Goal: Task Accomplishment & Management: Manage account settings

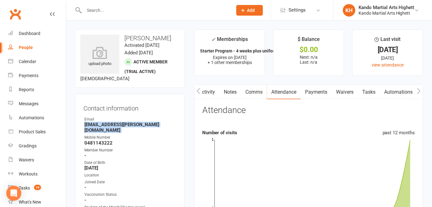
scroll to position [0, 14]
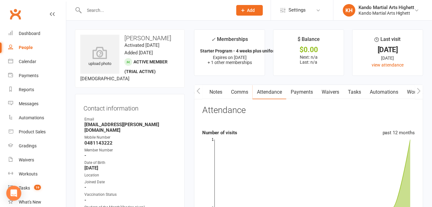
click at [132, 140] on strong "0481143222" at bounding box center [130, 143] width 92 height 6
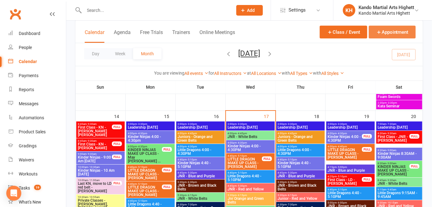
scroll to position [79, 0]
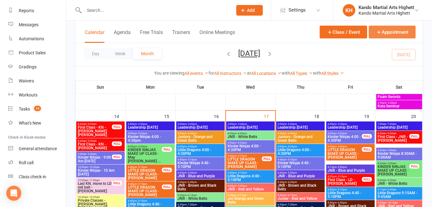
click at [378, 37] on button "Appointment" at bounding box center [392, 32] width 47 height 13
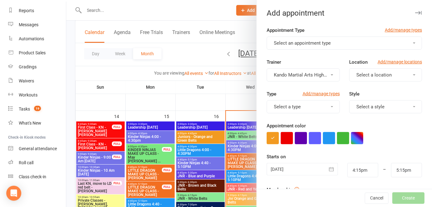
click at [357, 47] on button "Select an appointment type" at bounding box center [344, 43] width 155 height 13
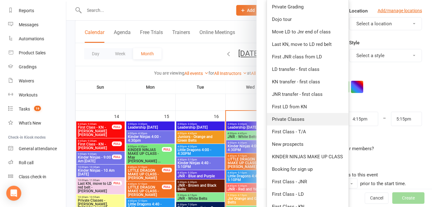
scroll to position [88, 0]
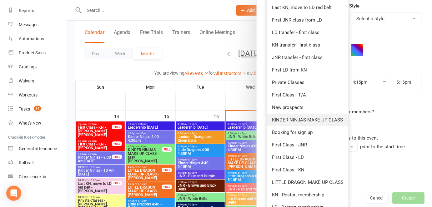
click at [322, 121] on span "KINDER NINJAS MAKE UP CLASS" at bounding box center [307, 120] width 71 height 6
type input "4:45pm"
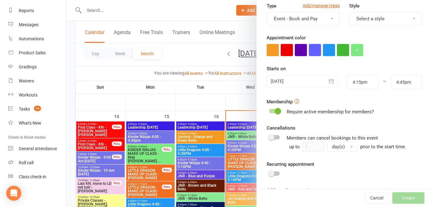
scroll to position [0, 0]
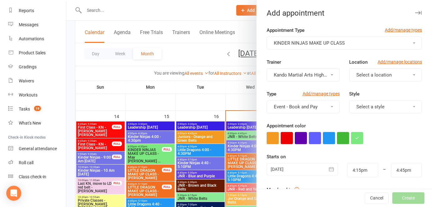
drag, startPoint x: 332, startPoint y: 175, endPoint x: 326, endPoint y: 170, distance: 7.5
click at [330, 174] on button "button" at bounding box center [331, 169] width 12 height 12
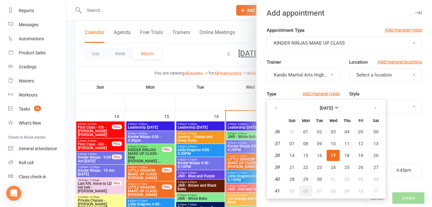
click at [303, 189] on span "06" at bounding box center [305, 191] width 5 height 5
type input "06 Oct 2025"
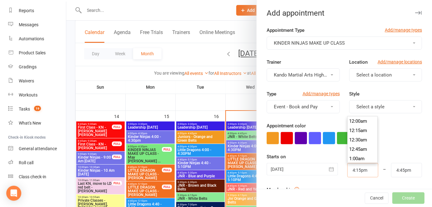
click at [356, 167] on input "4:15pm" at bounding box center [362, 170] width 31 height 14
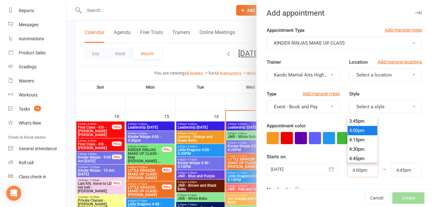
type input "4:00pm"
click at [391, 163] on input "4:45pm" at bounding box center [406, 170] width 31 height 14
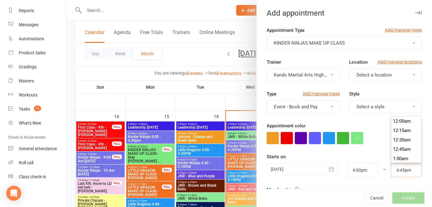
scroll to position [619, 0]
click at [391, 171] on input "4:45pm" at bounding box center [406, 170] width 31 height 14
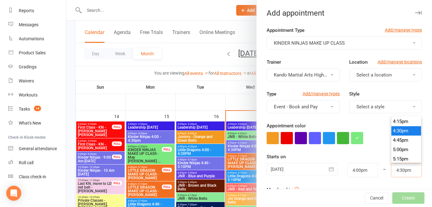
type input "4:30pm"
click at [377, 151] on form "Appointment Type Add/manage types KINDER NINJAS MAKE UP CLASS Trainer Kando Mar…" at bounding box center [344, 163] width 155 height 272
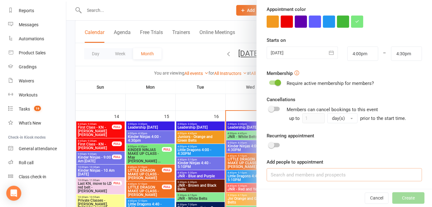
click at [376, 171] on input at bounding box center [344, 174] width 155 height 13
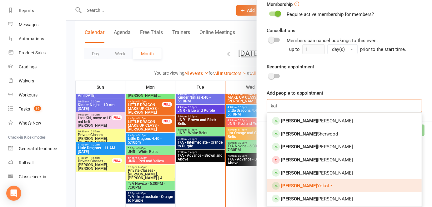
scroll to position [749, 0]
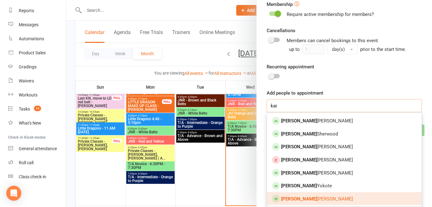
type input "kai"
click at [315, 195] on link "Kai Milosz-Collins" at bounding box center [344, 198] width 155 height 13
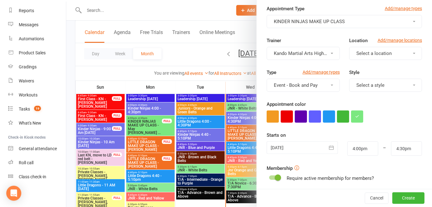
scroll to position [20, 0]
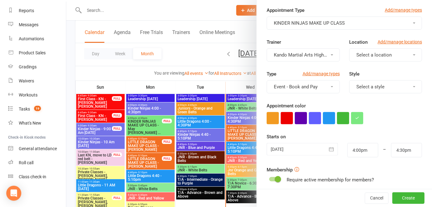
click at [330, 148] on button "button" at bounding box center [331, 149] width 12 height 12
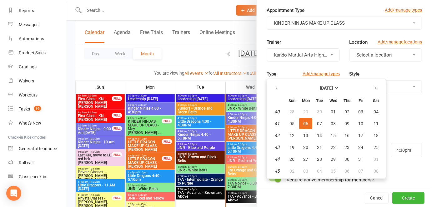
click at [397, 124] on form "Appointment Type Add/manage types KINDER NINJAS MAKE UP CLASS Trainer Kando Mar…" at bounding box center [344, 151] width 155 height 289
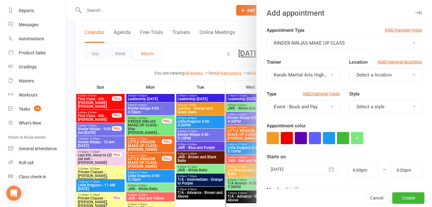
scroll to position [134, 0]
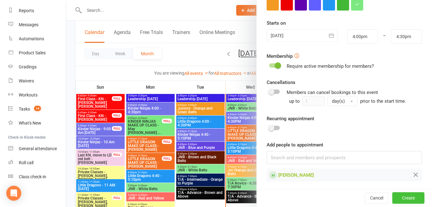
click at [395, 201] on button "Create" at bounding box center [408, 198] width 32 height 11
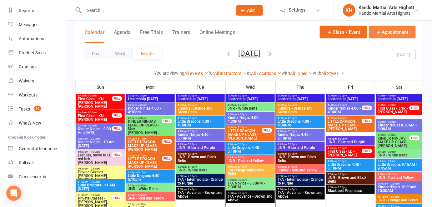
click at [392, 32] on button "Appointment" at bounding box center [392, 32] width 47 height 13
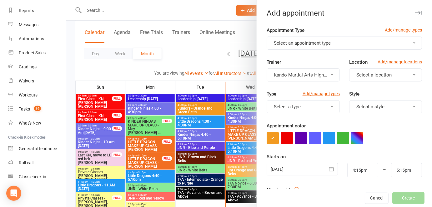
click at [308, 37] on button "Select an appointment type" at bounding box center [344, 43] width 155 height 13
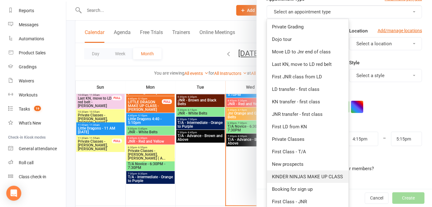
scroll to position [117, 0]
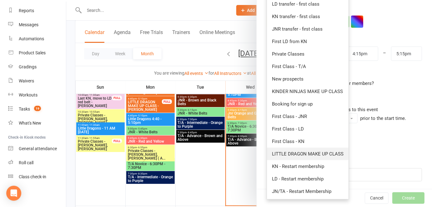
click at [305, 157] on link "LITTLE DRAGON MAKE UP CLASS" at bounding box center [308, 154] width 82 height 12
type input "4:45pm"
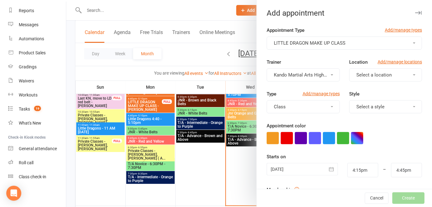
click at [328, 172] on icon "button" at bounding box center [331, 169] width 6 height 6
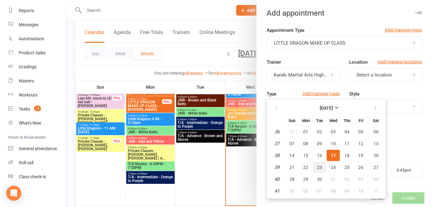
click at [318, 167] on span "23" at bounding box center [319, 167] width 5 height 5
type input "23 Sep 2025"
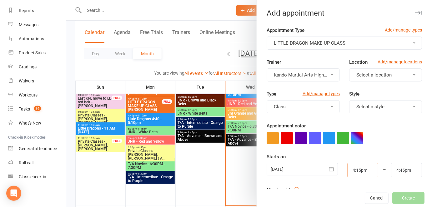
click at [357, 168] on input "4:15pm" at bounding box center [362, 170] width 31 height 14
type input "4:00pm"
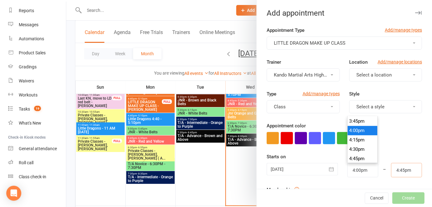
click at [391, 177] on input "4:45pm" at bounding box center [406, 170] width 31 height 14
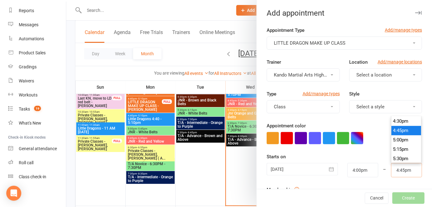
click at [391, 177] on input "4:45pm" at bounding box center [406, 170] width 31 height 14
click at [391, 177] on input "4:30pm" at bounding box center [406, 170] width 31 height 14
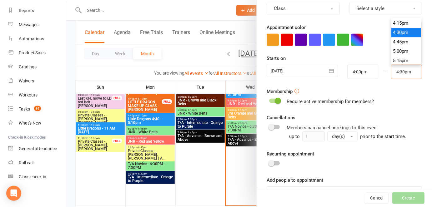
scroll to position [117, 0]
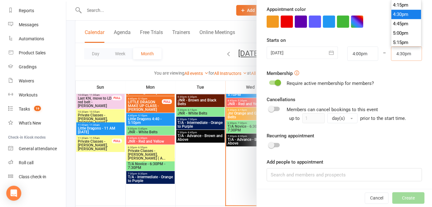
type input "4:30pm"
click at [358, 172] on input at bounding box center [344, 174] width 155 height 13
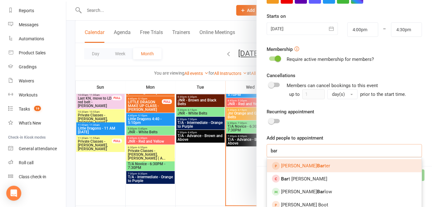
scroll to position [145, 0]
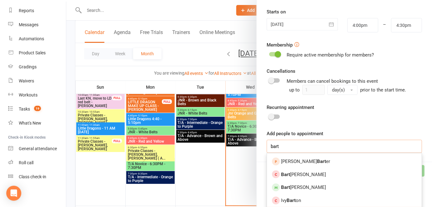
type input "bart"
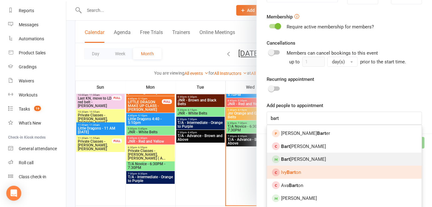
click at [299, 163] on link "Bart Neilsen" at bounding box center [344, 159] width 155 height 13
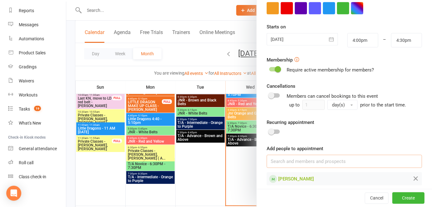
scroll to position [134, 0]
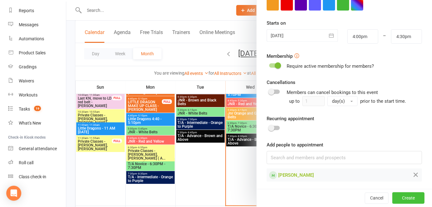
click at [414, 200] on button "Create" at bounding box center [408, 198] width 32 height 11
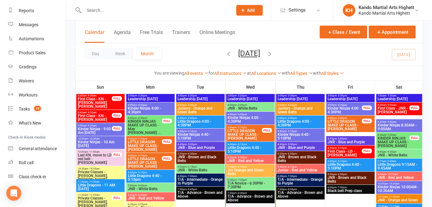
scroll to position [692, 0]
click at [252, 154] on div "4:40pm - 5:10pm Little Dragons 4:40 - 5:10PM" at bounding box center [250, 148] width 48 height 13
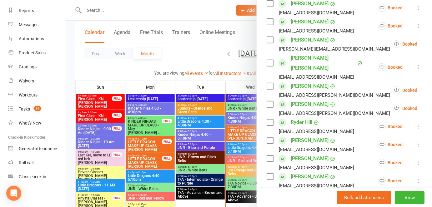
scroll to position [227, 0]
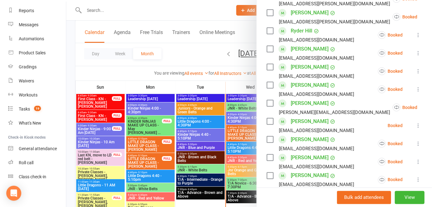
click at [213, 151] on div at bounding box center [249, 103] width 366 height 207
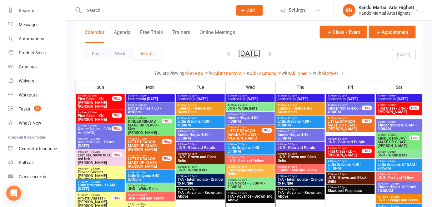
click at [261, 159] on span "JNR - Red and Yellow" at bounding box center [250, 161] width 46 height 4
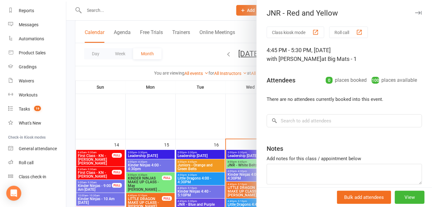
click at [218, 149] on div at bounding box center [249, 103] width 366 height 207
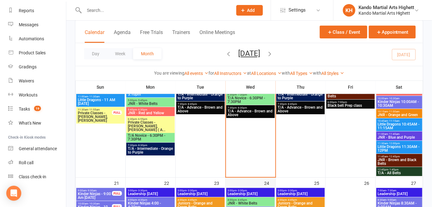
scroll to position [749, 0]
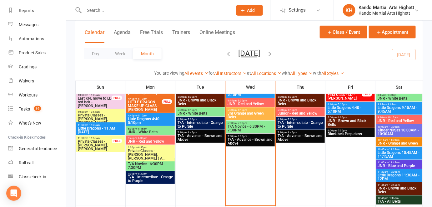
click at [148, 149] on span "Private Classes - Leonardo Bittarello, Haoyuan ( A..." at bounding box center [150, 154] width 46 height 11
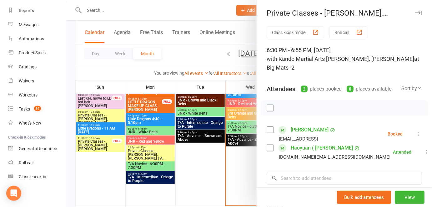
scroll to position [85, 0]
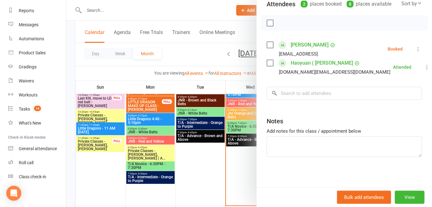
click at [227, 167] on div at bounding box center [249, 103] width 366 height 207
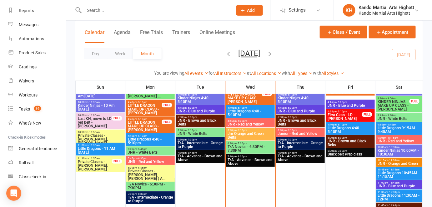
scroll to position [721, 0]
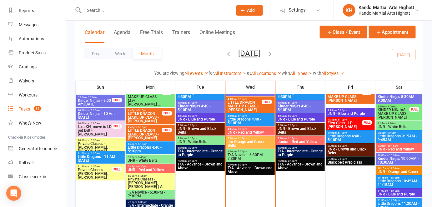
click at [33, 113] on link "Tasks 19" at bounding box center [37, 109] width 58 height 14
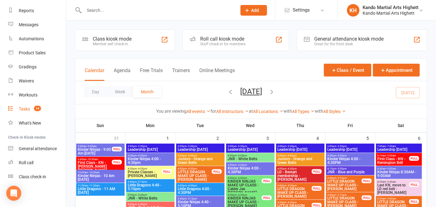
select select "incomplete"
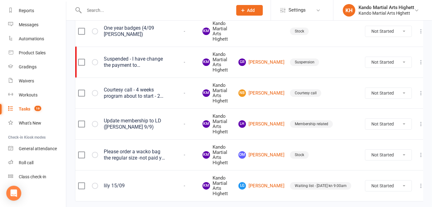
scroll to position [492, 0]
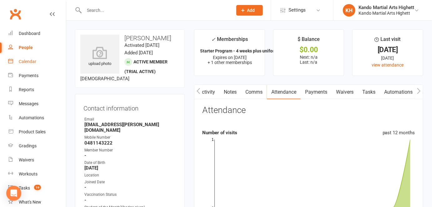
scroll to position [0, 14]
click at [35, 64] on div "Calendar" at bounding box center [27, 61] width 17 height 5
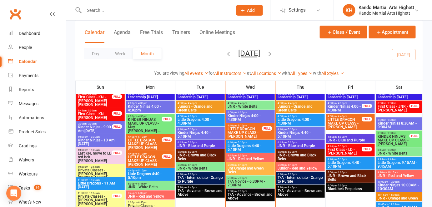
scroll to position [697, 0]
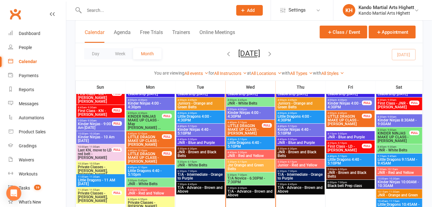
click at [257, 102] on span "JNR - White Belts" at bounding box center [250, 104] width 46 height 4
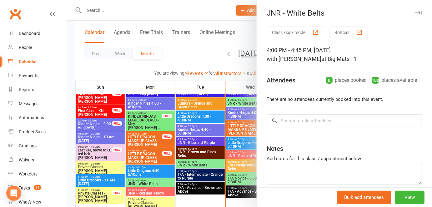
click at [241, 104] on div at bounding box center [249, 103] width 366 height 207
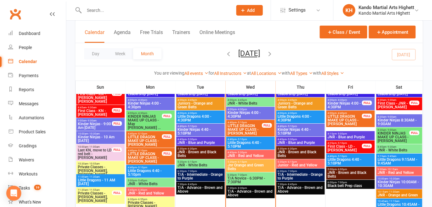
click at [115, 12] on input "text" at bounding box center [155, 10] width 146 height 9
click at [96, 11] on input "text" at bounding box center [155, 10] width 146 height 9
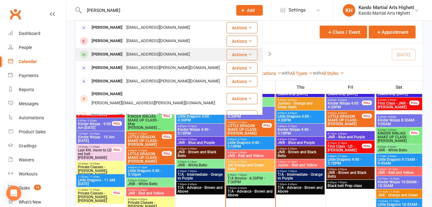
type input "bryant"
click at [122, 55] on div "Bryant Echevarri" at bounding box center [107, 54] width 35 height 9
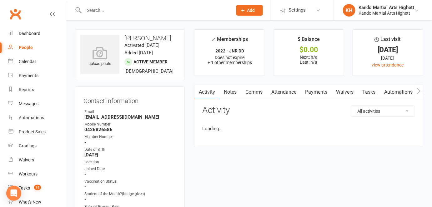
click at [285, 94] on link "Attendance" at bounding box center [284, 92] width 34 height 14
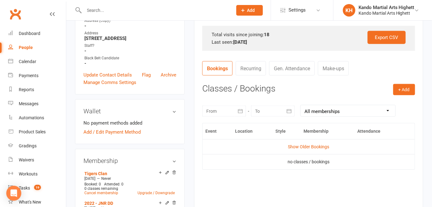
scroll to position [57, 0]
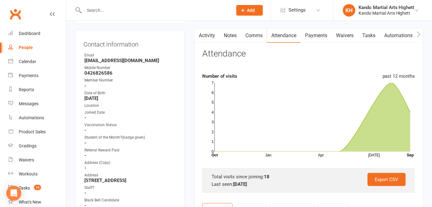
click at [229, 38] on link "Notes" at bounding box center [230, 35] width 22 height 14
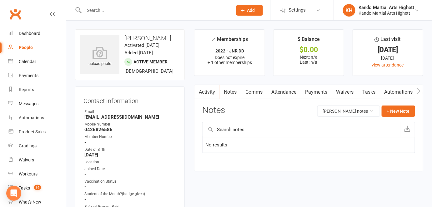
click at [379, 91] on link "Tasks" at bounding box center [369, 92] width 22 height 14
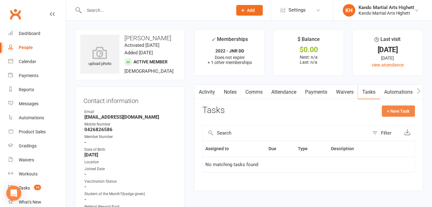
click at [392, 109] on button "+ New Task" at bounding box center [398, 111] width 33 height 11
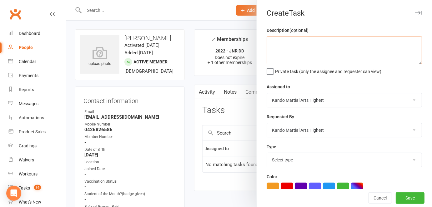
click at [335, 51] on textarea at bounding box center [344, 50] width 155 height 28
type textarea "H"
click at [364, 55] on textarea "could you guys please speak to this dad about" at bounding box center [344, 50] width 155 height 28
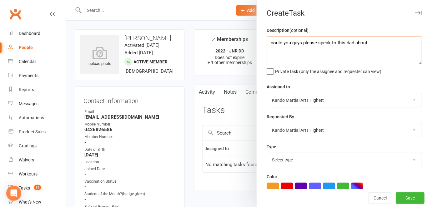
click at [364, 55] on textarea "could you guys please speak to this dad about" at bounding box center [344, 50] width 155 height 28
click at [413, 32] on div "Description (optional) could you guys please speak to this dad about Private ta…" at bounding box center [344, 153] width 175 height 252
click at [272, 43] on textarea "could you guys please speak to this dad about" at bounding box center [344, 50] width 155 height 28
click at [272, 44] on textarea "could you guys please speak to this dad about" at bounding box center [344, 50] width 155 height 28
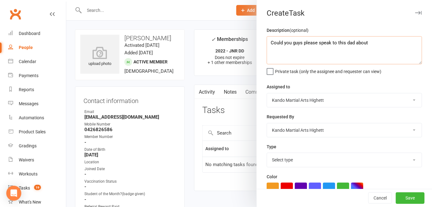
click at [364, 45] on textarea "Could you guys please speak to this dad about" at bounding box center [344, 50] width 155 height 28
click at [374, 45] on textarea "Could you guys please speak to this dad about" at bounding box center [344, 50] width 155 height 28
type textarea "Could you guys please speak to this dad about"
click at [373, 197] on button "Cancel" at bounding box center [380, 198] width 24 height 11
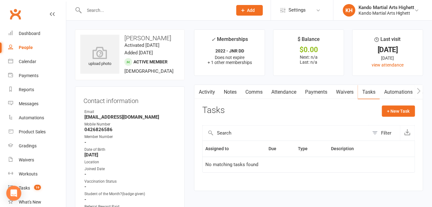
click at [167, 75] on div "upload photo Bryant Echevarri Activated 25 June, 2025 Added 25 June, 2025 Activ…" at bounding box center [130, 54] width 110 height 51
click at [167, 74] on div "upload photo Bryant Echevarri Activated 25 June, 2025 Added 25 June, 2025 Activ…" at bounding box center [130, 54] width 110 height 51
click at [248, 91] on link "Comms" at bounding box center [254, 92] width 26 height 14
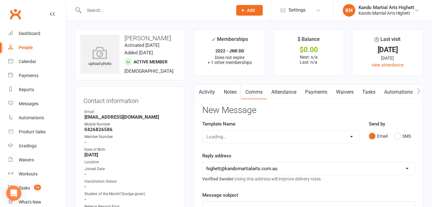
click at [220, 97] on link "Notes" at bounding box center [230, 92] width 22 height 14
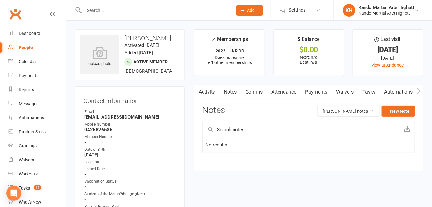
click at [208, 95] on link "Activity" at bounding box center [206, 92] width 25 height 14
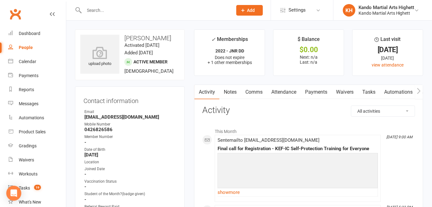
click at [208, 95] on link "Activity" at bounding box center [206, 92] width 25 height 14
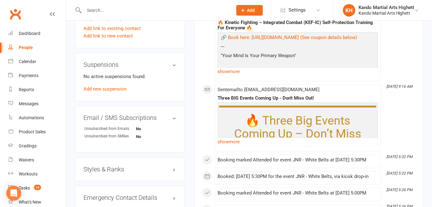
scroll to position [478, 0]
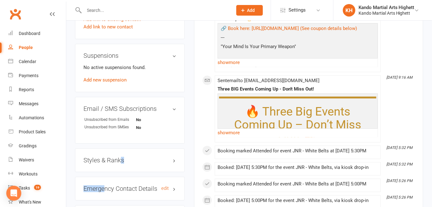
drag, startPoint x: 119, startPoint y: 156, endPoint x: 102, endPoint y: 191, distance: 38.7
click at [102, 191] on h3 "Emergency Contact Details edit" at bounding box center [129, 188] width 93 height 7
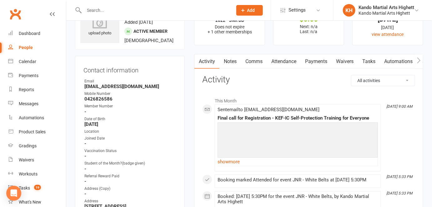
scroll to position [0, 0]
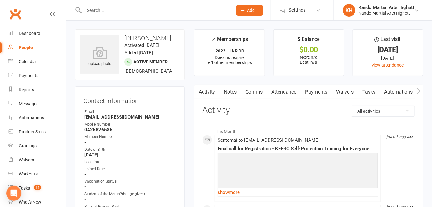
click at [108, 7] on input "text" at bounding box center [155, 10] width 146 height 9
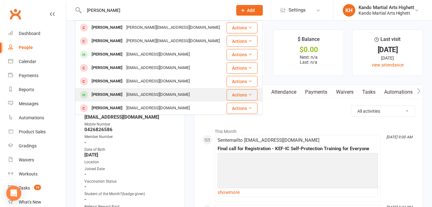
type input "[PERSON_NAME]"
click at [107, 97] on div "[PERSON_NAME]" at bounding box center [107, 94] width 35 height 9
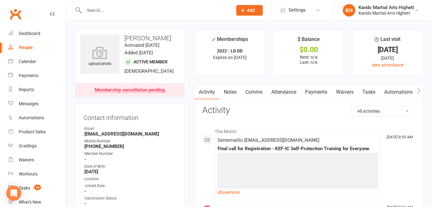
click at [112, 93] on div "Membership cancellation pending" at bounding box center [130, 90] width 71 height 5
click at [139, 93] on div "Membership cancellation pending" at bounding box center [130, 90] width 71 height 5
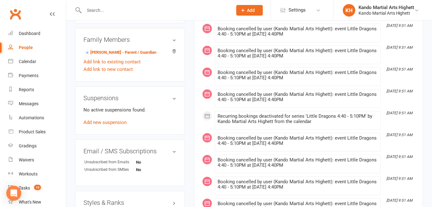
scroll to position [397, 0]
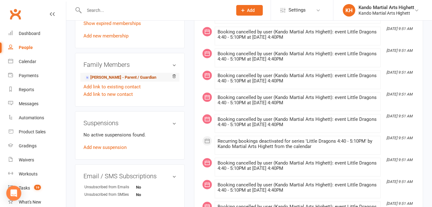
click at [110, 81] on link "James Legg - Parent / Guardian" at bounding box center [120, 77] width 72 height 7
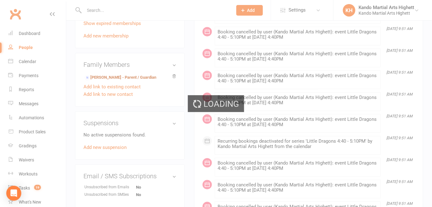
scroll to position [297, 0]
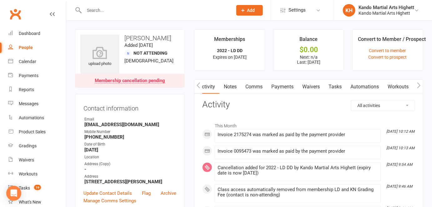
click at [283, 86] on link "Payments" at bounding box center [282, 87] width 31 height 14
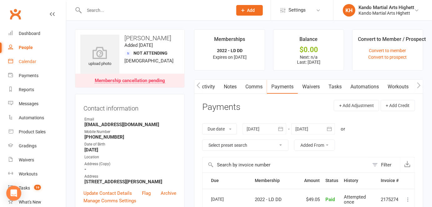
click at [28, 63] on div "Calendar" at bounding box center [27, 61] width 17 height 5
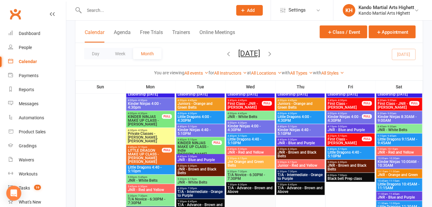
scroll to position [1136, 0]
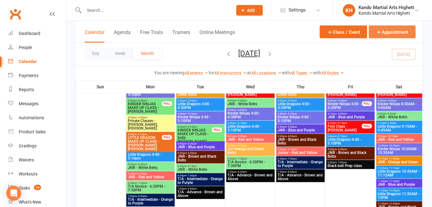
click at [402, 34] on button "Appointment" at bounding box center [392, 32] width 47 height 13
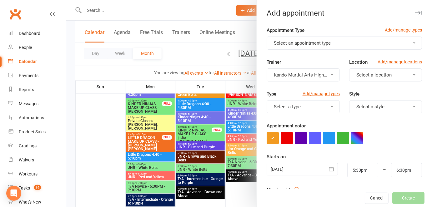
click at [275, 32] on label "Appointment Type" at bounding box center [286, 30] width 38 height 7
click at [283, 35] on div "Appointment Type Add/manage types" at bounding box center [344, 32] width 155 height 10
click at [287, 44] on span "Select an appointment type" at bounding box center [302, 43] width 57 height 6
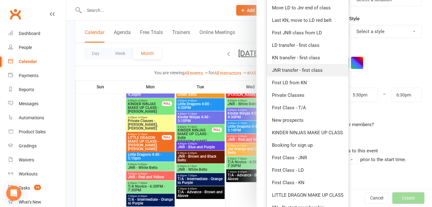
scroll to position [113, 0]
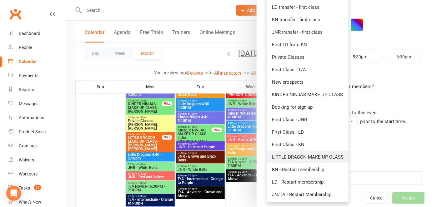
click at [311, 155] on span "LITTLE DRAGON MAKE UP CLASS" at bounding box center [308, 157] width 72 height 6
type input "6:00pm"
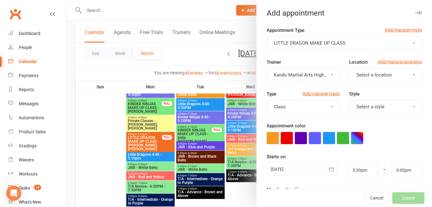
click at [328, 167] on icon "button" at bounding box center [331, 169] width 6 height 6
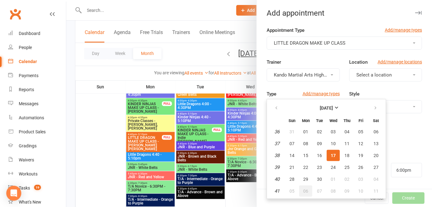
click at [304, 189] on span "06" at bounding box center [305, 191] width 5 height 5
type input "06 Oct 2025"
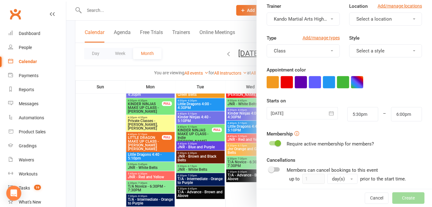
scroll to position [117, 0]
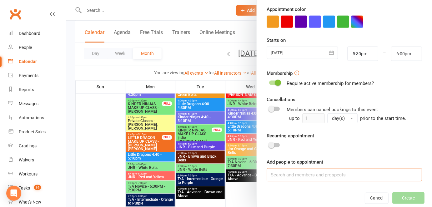
click at [308, 172] on input at bounding box center [344, 174] width 155 height 13
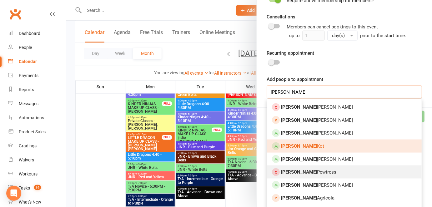
scroll to position [202, 0]
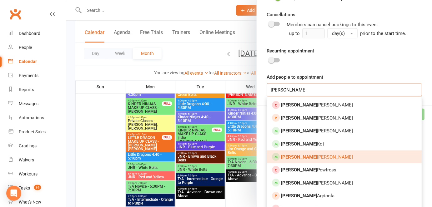
type input "[PERSON_NAME]"
click at [314, 157] on link "Charlie Mckibbin" at bounding box center [344, 157] width 155 height 13
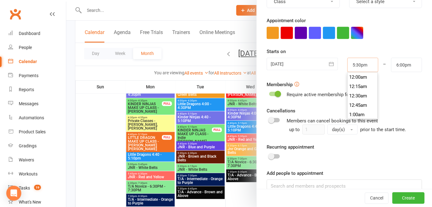
scroll to position [647, 0]
drag, startPoint x: 370, startPoint y: 66, endPoint x: 339, endPoint y: 66, distance: 31.6
click at [342, 66] on div "5:30pm 12:00am 12:15am 12:30am 12:45am 1:00am 1:15am 1:30am 1:45am 2:00am 2:15a…" at bounding box center [362, 65] width 40 height 14
type input "4:40pm"
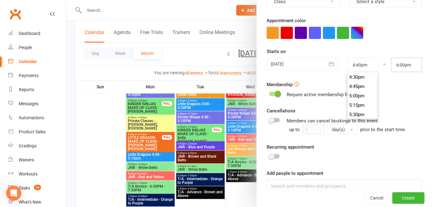
click at [398, 64] on input "6:00pm" at bounding box center [406, 65] width 31 height 14
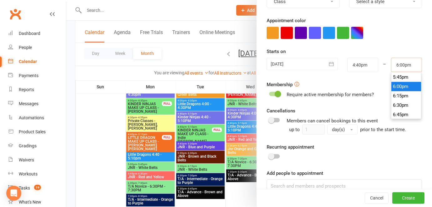
click at [398, 64] on input "6:00pm" at bounding box center [406, 65] width 31 height 14
type input "5:10pm"
click at [403, 48] on div "Starts on 06 Oct 2025 October 2025 Sun Mon Tue Wed Thu Fri Sat 40 28 29 30 01 0…" at bounding box center [344, 60] width 155 height 24
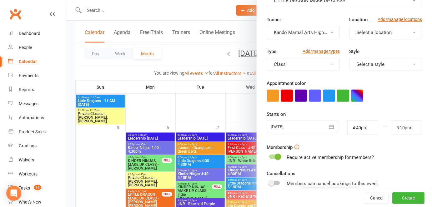
scroll to position [0, 0]
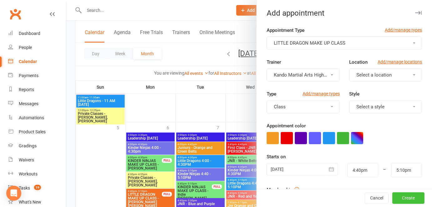
click at [405, 199] on button "Create" at bounding box center [408, 198] width 32 height 11
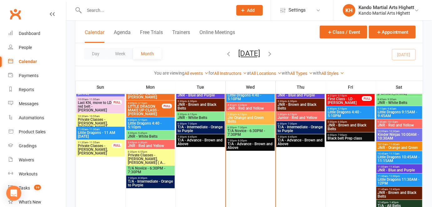
scroll to position [682, 0]
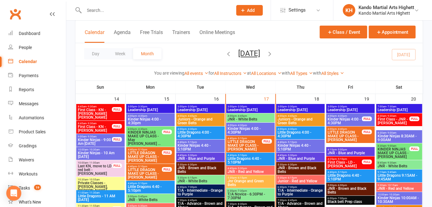
click at [257, 157] on span "Little Dragons 4:40 - 5:10PM" at bounding box center [250, 160] width 46 height 7
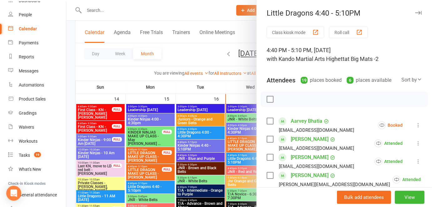
scroll to position [57, 0]
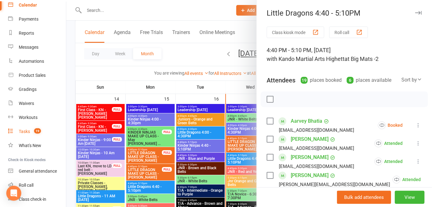
click at [37, 128] on span "19" at bounding box center [37, 130] width 7 height 5
select select "incomplete"
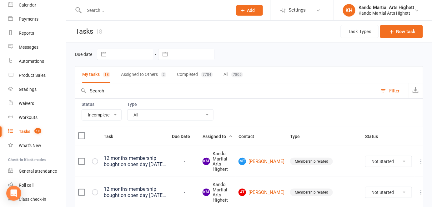
click at [187, 112] on select "All Admin Cancellation Class transfer Courtesy call Create welcome card E-mail …" at bounding box center [170, 115] width 86 height 11
select select "22415"
click at [127, 110] on select "All Admin Cancellation Class transfer Courtesy call Create welcome card E-mail …" at bounding box center [170, 115] width 86 height 11
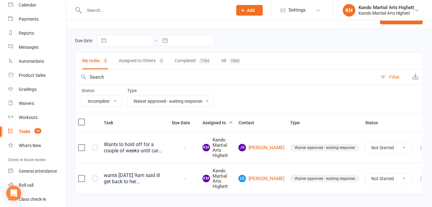
scroll to position [26, 0]
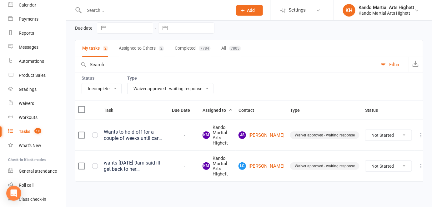
click at [395, 166] on select "Not Started In Progress Waiting Complete" at bounding box center [388, 166] width 46 height 11
click at [365, 161] on select "Not Started In Progress Waiting Complete" at bounding box center [388, 166] width 46 height 11
select select "unstarted"
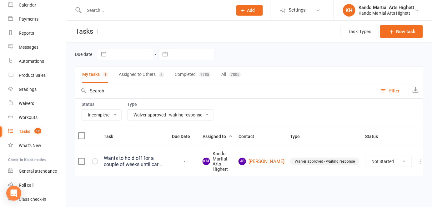
scroll to position [0, 0]
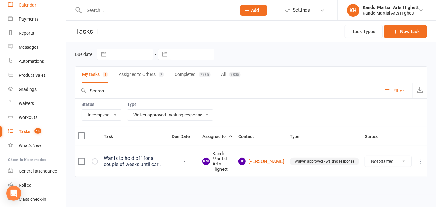
click at [48, 6] on link "Calendar" at bounding box center [37, 5] width 58 height 14
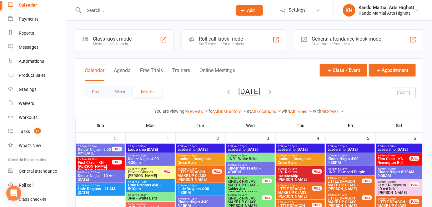
click at [119, 11] on input "text" at bounding box center [155, 10] width 146 height 9
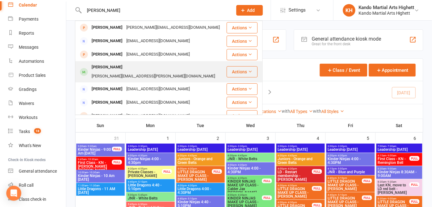
type input "renee"
click at [114, 72] on div "Renee Ashamalla" at bounding box center [107, 67] width 35 height 9
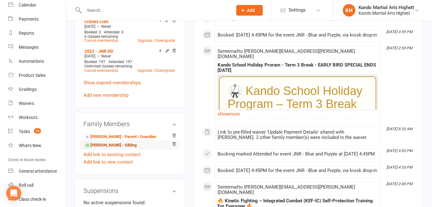
scroll to position [369, 0]
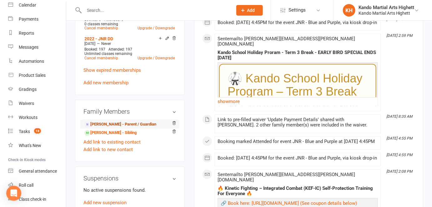
click at [122, 122] on link "Mary Ashamalla - Parent / Guardian" at bounding box center [120, 125] width 72 height 7
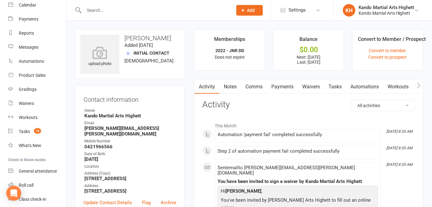
click at [295, 83] on link "Payments" at bounding box center [282, 87] width 31 height 14
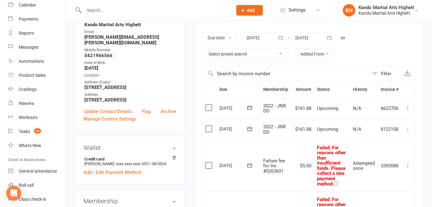
scroll to position [28, 0]
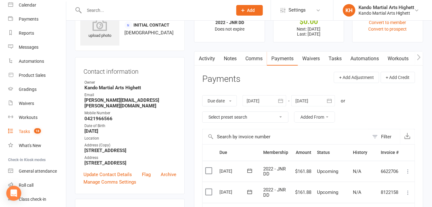
click at [14, 132] on link "Tasks 18" at bounding box center [37, 132] width 58 height 14
select select "incomplete"
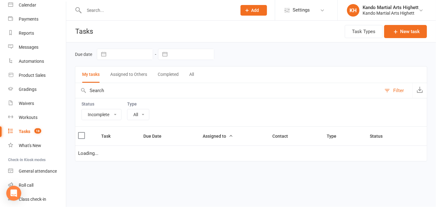
select select "22415"
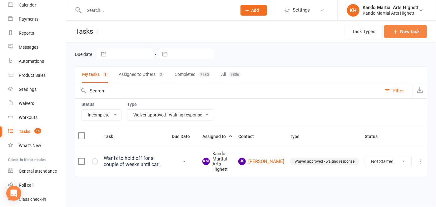
click at [405, 35] on button "New task" at bounding box center [405, 31] width 43 height 13
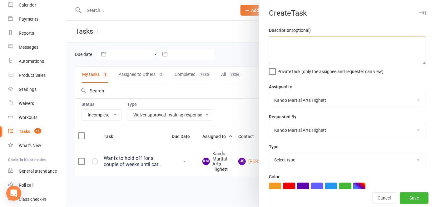
click at [310, 53] on textarea at bounding box center [347, 50] width 157 height 28
click at [329, 42] on textarea "please order a Little Dragon YELLOW BELT SIZE" at bounding box center [347, 50] width 157 height 28
click at [362, 44] on textarea "please order a Little Dragon YELLOW BELT SIZE" at bounding box center [347, 50] width 157 height 28
click at [302, 44] on textarea "please order a Little Dragon YELLOW BELT" at bounding box center [347, 50] width 157 height 28
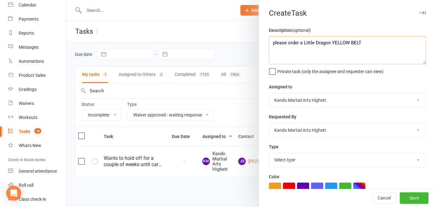
paste textarea "SIZE"
click at [367, 55] on textarea "please order a SIZE 2 Little Dragon YELLOW BELT" at bounding box center [347, 50] width 157 height 28
type textarea "please order a SIZE 2 Little Dragon YELLOW BELT"
click at [330, 163] on select "Select type Admin Cancellation Class transfer Courtesy call Create welcome card…" at bounding box center [347, 160] width 157 height 14
select select "14299"
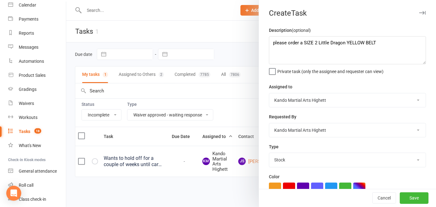
click at [269, 154] on select "Select type Admin Cancellation Class transfer Courtesy call Create welcome card…" at bounding box center [347, 160] width 157 height 14
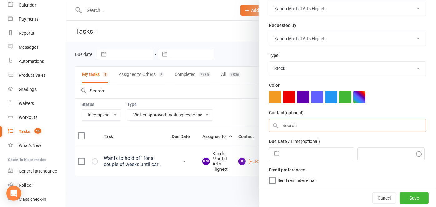
click at [338, 126] on input "text" at bounding box center [347, 125] width 157 height 13
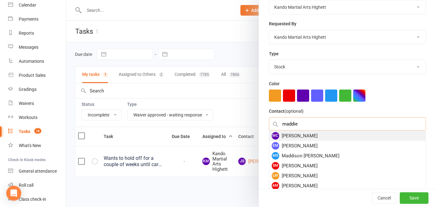
type input "maddie"
click at [313, 136] on div "MC Maddie Cameron" at bounding box center [347, 136] width 157 height 10
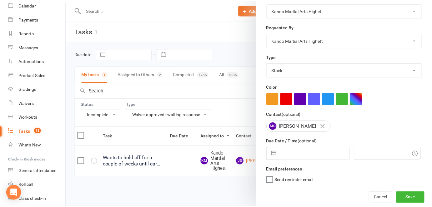
scroll to position [91, 0]
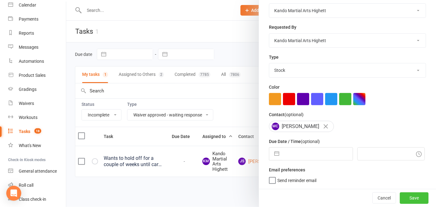
click at [413, 201] on button "Save" at bounding box center [414, 197] width 29 height 11
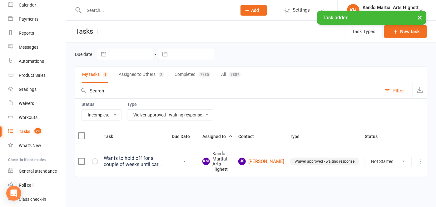
click at [152, 116] on select "All Admin Cancellation Class transfer Courtesy call Create welcome card E-mail …" at bounding box center [170, 115] width 86 height 11
select select "14299"
click at [127, 110] on select "All Admin Cancellation Class transfer Courtesy call Create welcome card E-mail …" at bounding box center [170, 115] width 86 height 11
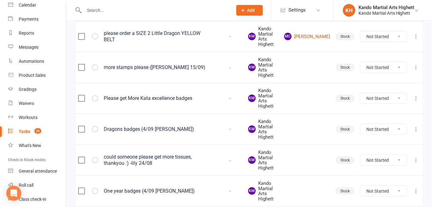
scroll to position [133, 0]
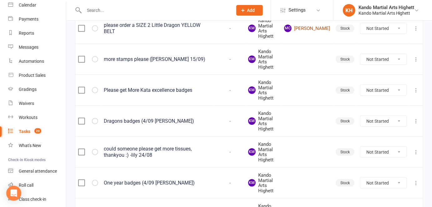
click at [316, 29] on link "MC Maddie Cameron" at bounding box center [307, 28] width 46 height 7
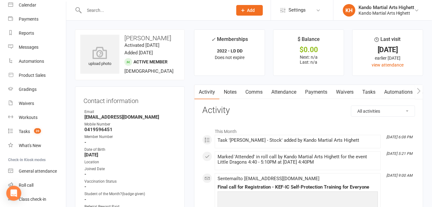
click at [129, 114] on strong "Lizsplace@gmail.com" at bounding box center [130, 117] width 92 height 6
copy render-form-field "Lizsplace@gmail.com"
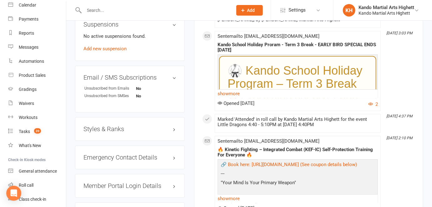
scroll to position [488, 0]
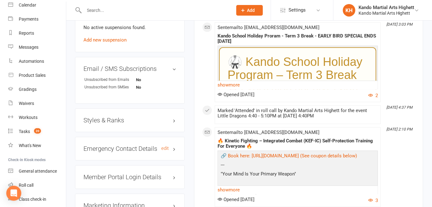
click at [141, 147] on h3 "Emergency Contact Details edit" at bounding box center [129, 148] width 93 height 7
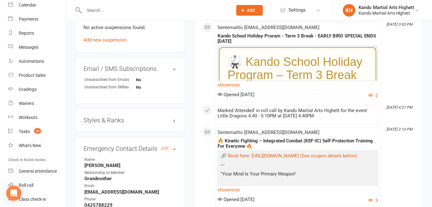
click at [140, 147] on h3 "Emergency Contact Details edit" at bounding box center [129, 148] width 93 height 7
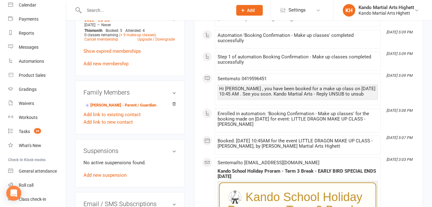
scroll to position [353, 0]
click at [37, 11] on link "Calendar" at bounding box center [37, 5] width 58 height 14
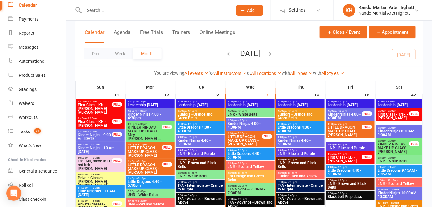
scroll to position [686, 0]
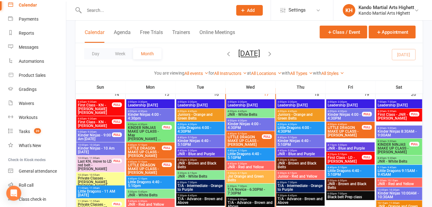
click at [140, 9] on input "text" at bounding box center [155, 10] width 146 height 9
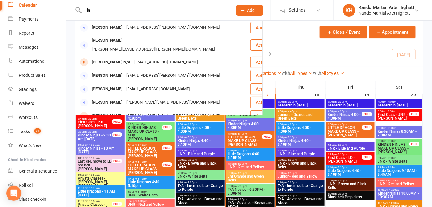
type input "l"
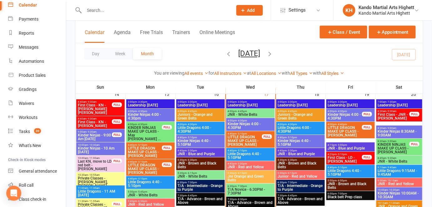
click at [74, 44] on div "Class kiosk mode Member self check-in Roll call kiosk mode Staff check-in for m…" at bounding box center [249, 9] width 366 height 1350
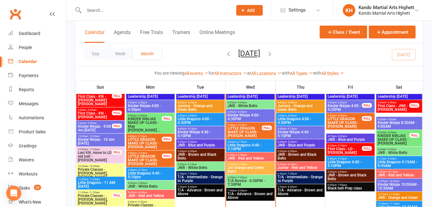
scroll to position [695, 0]
click at [254, 134] on span "LITTLE DRAGON MAKE UP CLASS - Ari Grant" at bounding box center [244, 132] width 35 height 11
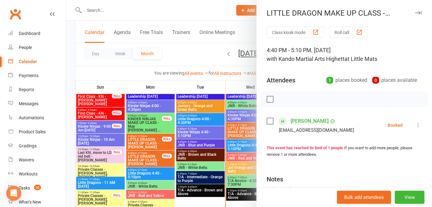
click at [415, 126] on icon at bounding box center [418, 125] width 6 height 6
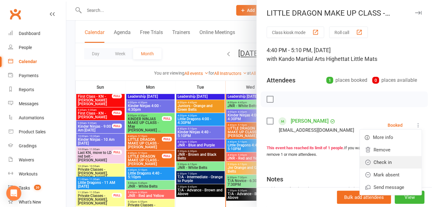
click at [393, 162] on link "Check in" at bounding box center [391, 162] width 62 height 12
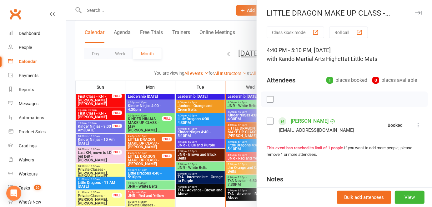
click at [233, 153] on div at bounding box center [249, 103] width 366 height 207
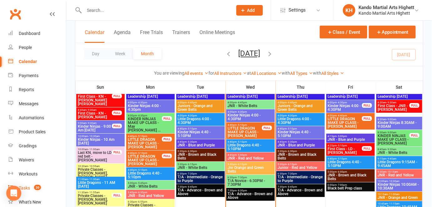
click at [27, 189] on div "Tasks" at bounding box center [24, 188] width 11 height 5
select select "incomplete"
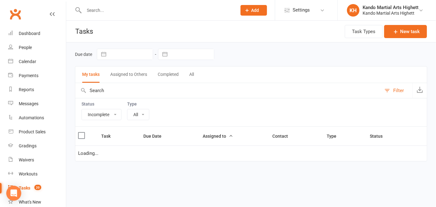
select select "14299"
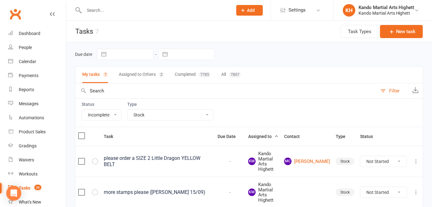
drag, startPoint x: 162, startPoint y: 120, endPoint x: 165, endPoint y: 113, distance: 7.4
click at [165, 113] on div "Status All Incomplete Not Started In Progress Waiting Complete Type All Admin C…" at bounding box center [249, 112] width 348 height 28
click at [165, 113] on select "All Admin Cancellation Class transfer Courtesy call Create welcome card E-mail …" at bounding box center [170, 115] width 86 height 11
select select
click at [127, 110] on select "All Admin Cancellation Class transfer Courtesy call Create welcome card E-mail …" at bounding box center [170, 115] width 86 height 11
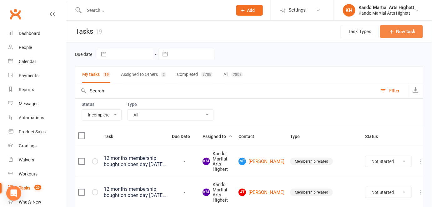
click at [403, 32] on button "New task" at bounding box center [401, 31] width 43 height 13
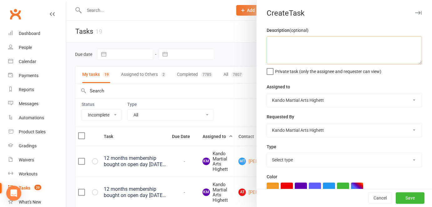
click at [301, 63] on textarea at bounding box center [344, 50] width 155 height 28
type textarea "CUPS!!!"
click at [325, 163] on select "Select type Admin Cancellation Class transfer Courtesy call Create welcome card…" at bounding box center [344, 160] width 155 height 14
select select "14299"
click at [267, 154] on select "Select type Admin Cancellation Class transfer Courtesy call Create welcome card…" at bounding box center [344, 160] width 155 height 14
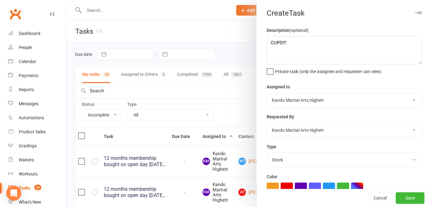
click at [401, 192] on div "Cancel Save" at bounding box center [344, 198] width 175 height 18
click at [410, 197] on button "Save" at bounding box center [410, 198] width 29 height 11
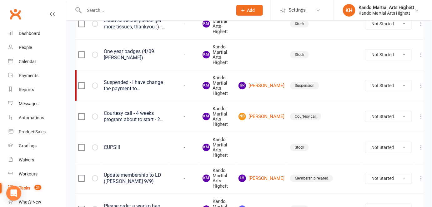
scroll to position [582, 0]
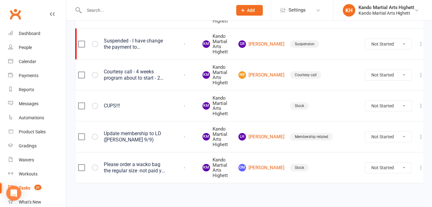
click at [418, 103] on icon at bounding box center [421, 106] width 6 height 6
click at [371, 133] on link "Edit" at bounding box center [385, 128] width 62 height 12
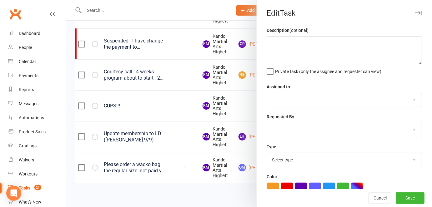
type textarea "CUPS!!!"
select select "31573"
select select "14299"
click at [239, 93] on div at bounding box center [249, 103] width 366 height 207
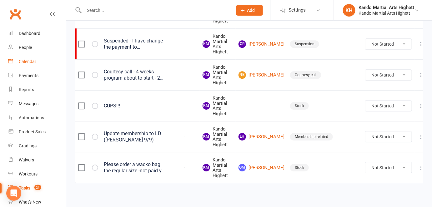
click at [28, 61] on div "Calendar" at bounding box center [27, 61] width 17 height 5
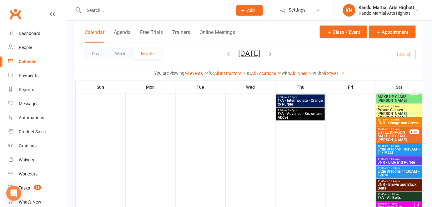
click at [36, 63] on div "Calendar" at bounding box center [28, 61] width 18 height 5
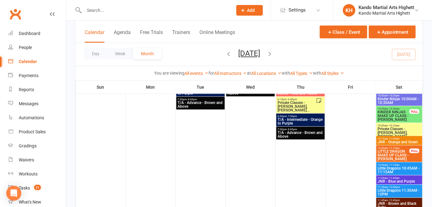
scroll to position [170, 0]
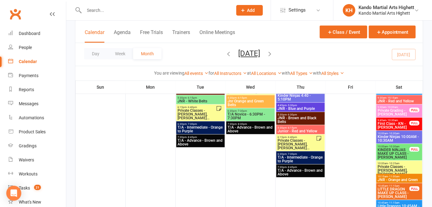
click at [50, 25] on link at bounding box center [52, 20] width 5 height 19
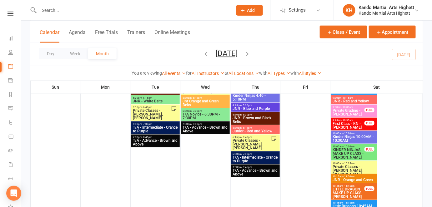
click at [45, 40] on button "Calendar" at bounding box center [50, 35] width 20 height 13
click at [12, 16] on div "Clubworx" at bounding box center [10, 22] width 21 height 20
click at [2, 13] on link at bounding box center [10, 14] width 21 height 4
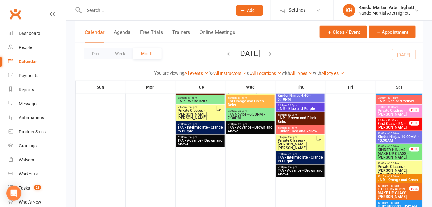
click at [41, 63] on link "Calendar" at bounding box center [37, 62] width 58 height 14
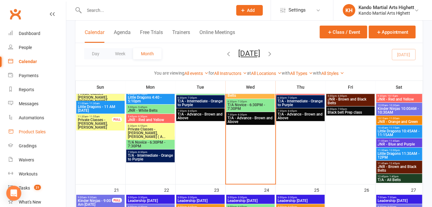
scroll to position [682, 0]
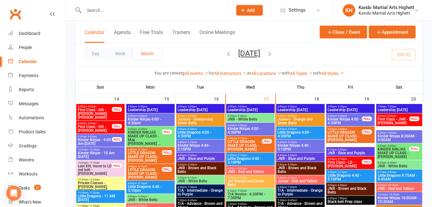
click at [257, 145] on span "LITTLE DRAGON MAKE UP CLASS - Ari Grant" at bounding box center [244, 145] width 35 height 11
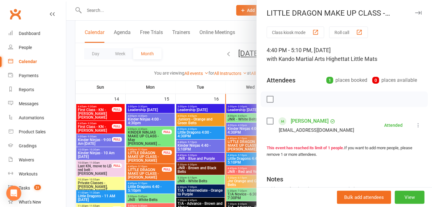
click at [233, 144] on div at bounding box center [249, 103] width 366 height 207
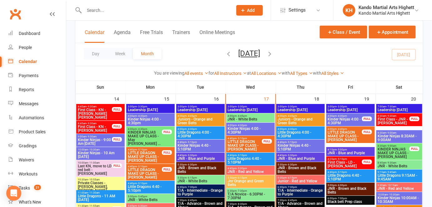
scroll to position [767, 0]
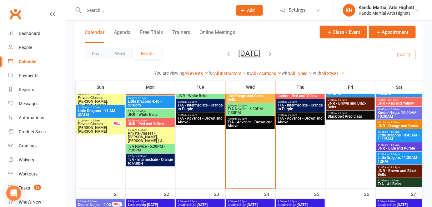
click at [255, 111] on span "T/A Novice - 6:30PM - 7:30PM" at bounding box center [250, 110] width 46 height 7
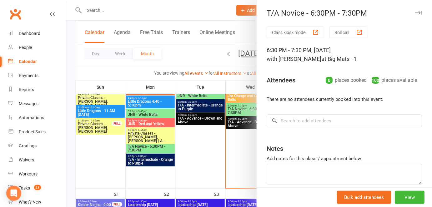
click at [191, 137] on div at bounding box center [249, 103] width 366 height 207
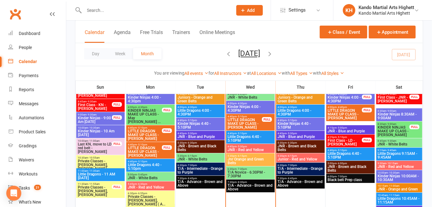
scroll to position [680, 0]
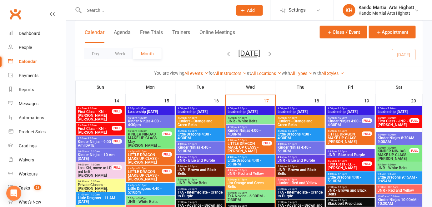
click at [98, 10] on input "text" at bounding box center [155, 10] width 146 height 9
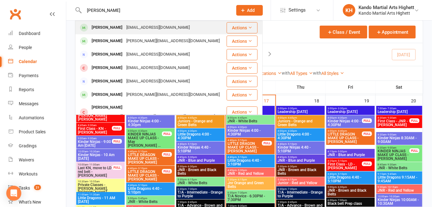
type input "charlotte wat"
click at [115, 26] on div "Charlotte Watson" at bounding box center [107, 27] width 35 height 9
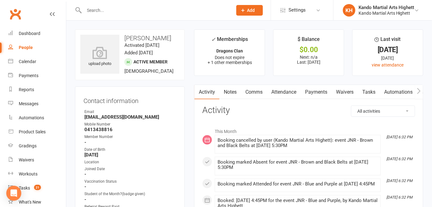
click at [251, 113] on h3 "Activity" at bounding box center [308, 111] width 213 height 10
click at [22, 62] on div "Calendar" at bounding box center [27, 61] width 17 height 5
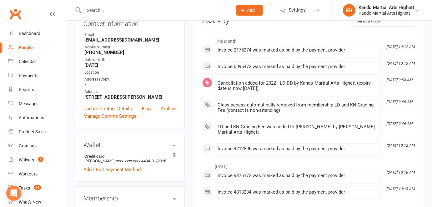
scroll to position [18, 0]
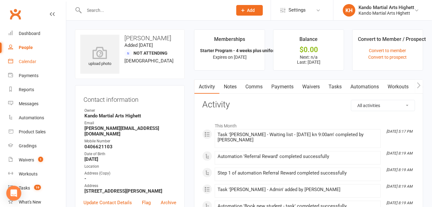
click at [43, 62] on link "Calendar" at bounding box center [37, 62] width 58 height 14
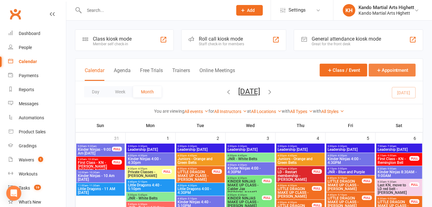
drag, startPoint x: 379, startPoint y: 81, endPoint x: 388, endPoint y: 69, distance: 14.4
click at [379, 81] on div "Calendar Agenda Free Trials Trainers Online Meetings Class / Event Appointment" at bounding box center [248, 70] width 347 height 22
click at [388, 69] on button "Appointment" at bounding box center [392, 70] width 47 height 13
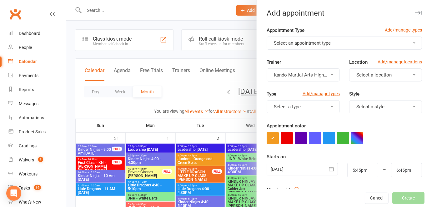
click at [346, 39] on button "Select an appointment type" at bounding box center [344, 43] width 155 height 13
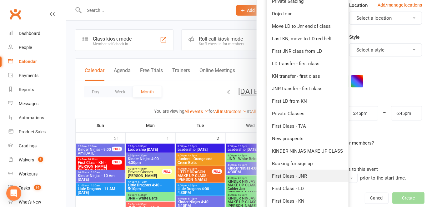
scroll to position [117, 0]
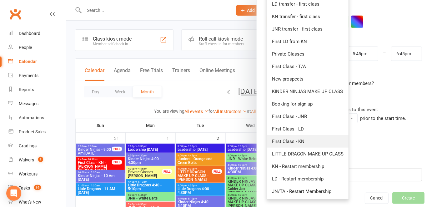
click at [322, 142] on link "First Class - KN" at bounding box center [308, 141] width 82 height 12
type input "6:15pm"
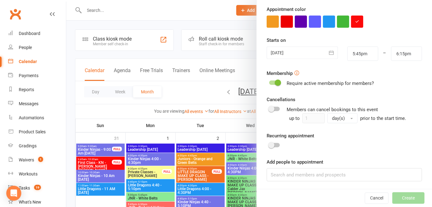
scroll to position [0, 0]
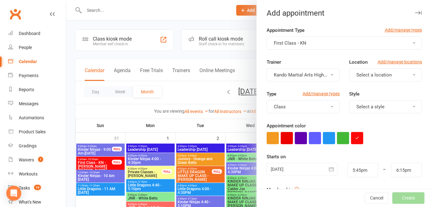
click at [329, 172] on button "button" at bounding box center [331, 169] width 12 height 12
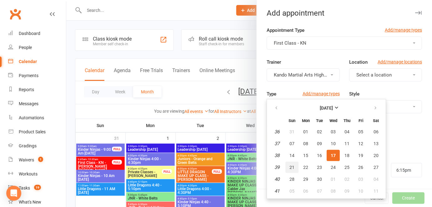
click at [286, 163] on button "21" at bounding box center [291, 167] width 13 height 11
type input "21 Sep 2025"
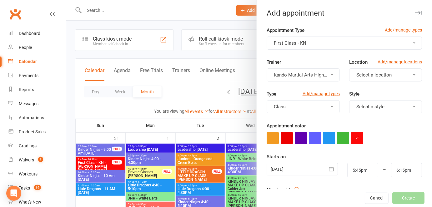
click at [363, 162] on div "Starts on 21 Sep 2025 September 2025 Sun Mon Tue Wed Thu Fri Sat 36 31 01 02 03…" at bounding box center [344, 165] width 155 height 24
click at [362, 167] on input "5:45pm" at bounding box center [362, 170] width 31 height 14
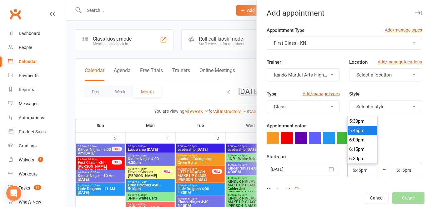
click at [362, 167] on input "5:45pm" at bounding box center [362, 170] width 31 height 14
type input "9:45am"
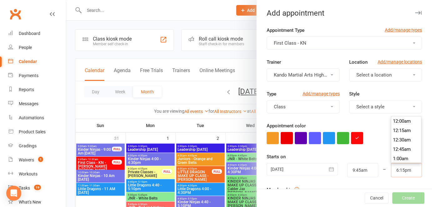
click at [391, 167] on input "6:15pm" at bounding box center [406, 170] width 31 height 14
type input "10:30am"
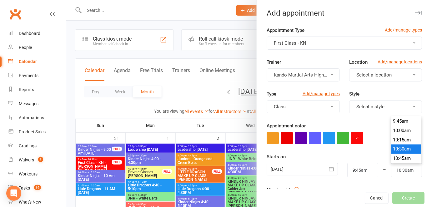
click at [393, 181] on form "Appointment Type Add/manage types First Class - KN Trainer Kando Martial Arts H…" at bounding box center [344, 163] width 155 height 272
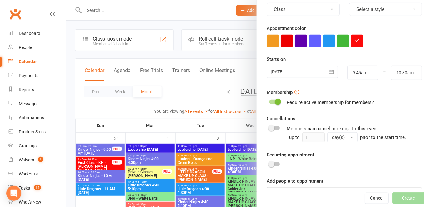
scroll to position [117, 0]
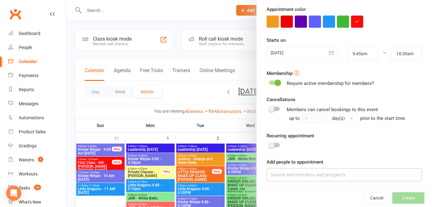
click at [352, 181] on input at bounding box center [344, 174] width 155 height 13
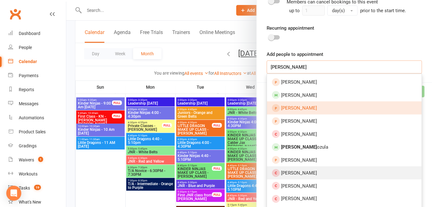
scroll to position [230, 0]
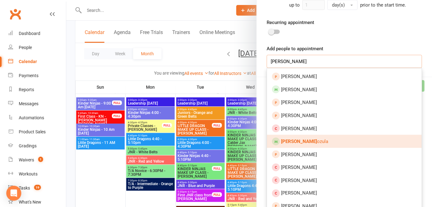
type input "emma z"
click at [310, 138] on link "Emma Z ozula" at bounding box center [344, 141] width 155 height 13
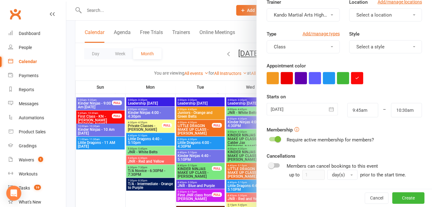
scroll to position [20, 0]
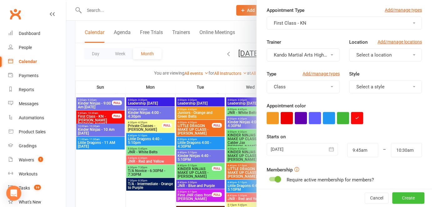
click at [400, 201] on button "Create" at bounding box center [408, 198] width 32 height 11
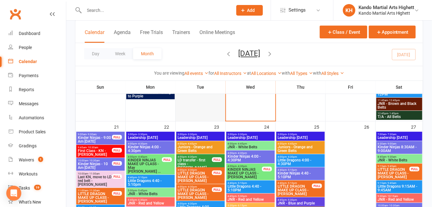
scroll to position [870, 0]
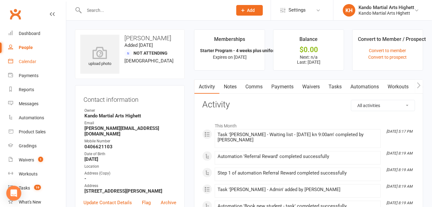
click at [40, 61] on link "Calendar" at bounding box center [37, 62] width 58 height 14
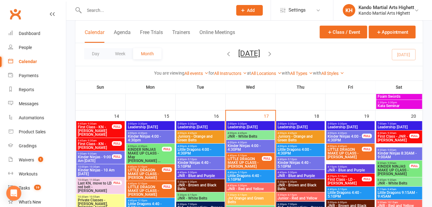
scroll to position [681, 0]
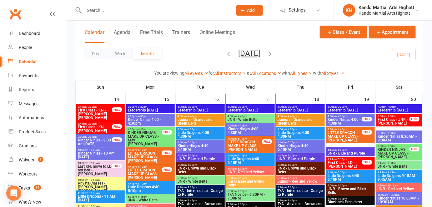
click at [256, 182] on span "Jnr Orange and Green Belts" at bounding box center [250, 183] width 46 height 7
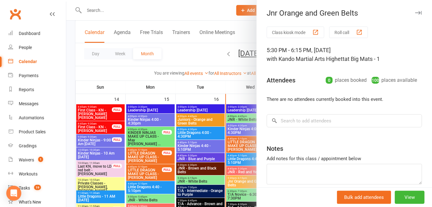
click at [302, 37] on button "Class kiosk mode" at bounding box center [295, 33] width 57 height 12
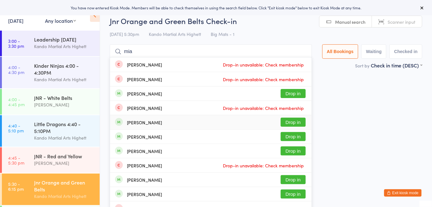
type input "mia"
click at [294, 134] on button "Drop in" at bounding box center [293, 136] width 25 height 9
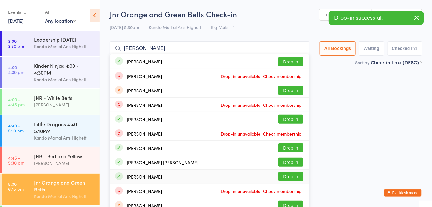
type input "[PERSON_NAME]"
click at [292, 177] on button "Drop in" at bounding box center [290, 176] width 25 height 9
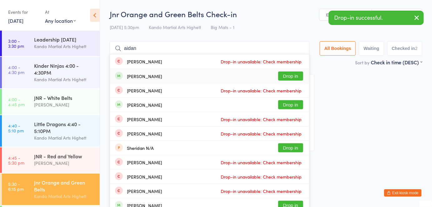
type input "aidan"
click at [296, 74] on button "Drop in" at bounding box center [290, 76] width 25 height 9
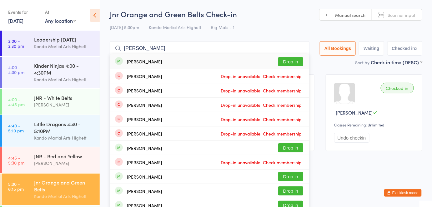
type input "[PERSON_NAME]"
click at [290, 61] on button "Drop in" at bounding box center [290, 61] width 25 height 9
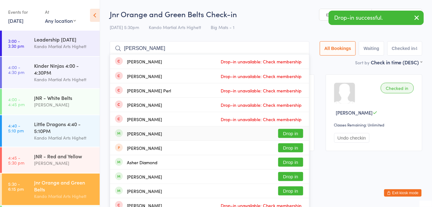
type input "[PERSON_NAME]"
click at [288, 130] on button "Drop in" at bounding box center [290, 133] width 25 height 9
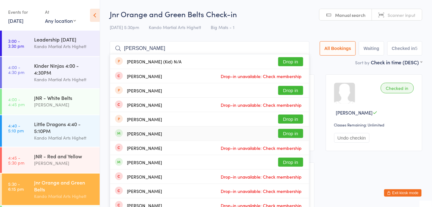
type input "[PERSON_NAME]"
click at [295, 132] on button "Drop in" at bounding box center [290, 133] width 25 height 9
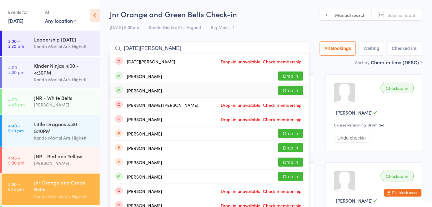
type input "[DATE][PERSON_NAME]"
click at [295, 91] on button "Drop in" at bounding box center [290, 90] width 25 height 9
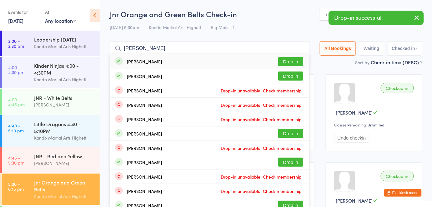
type input "[PERSON_NAME]"
click at [286, 59] on button "Drop in" at bounding box center [290, 61] width 25 height 9
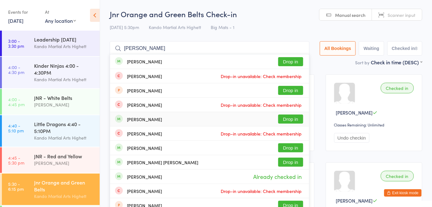
type input "[PERSON_NAME]"
click at [296, 121] on button "Drop in" at bounding box center [290, 119] width 25 height 9
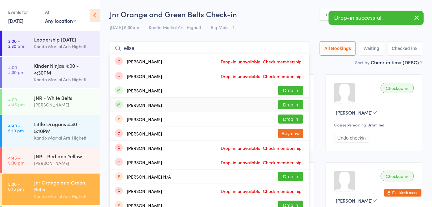
type input "elise"
click at [301, 102] on button "Drop in" at bounding box center [290, 104] width 25 height 9
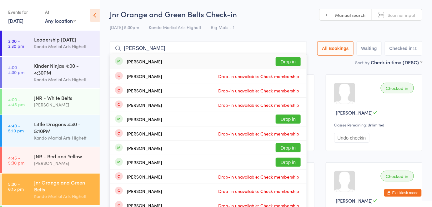
type input "[PERSON_NAME]"
click at [297, 63] on button "Drop in" at bounding box center [288, 61] width 25 height 9
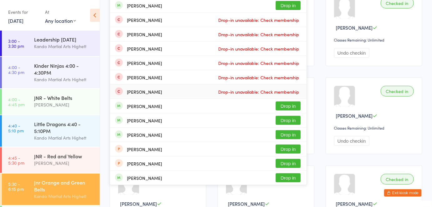
scroll to position [46, 0]
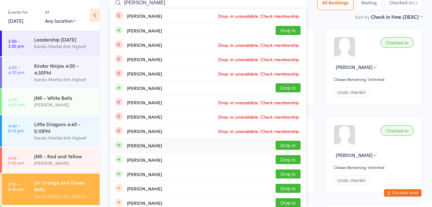
type input "[PERSON_NAME]"
click at [295, 141] on button "Drop in" at bounding box center [288, 145] width 25 height 9
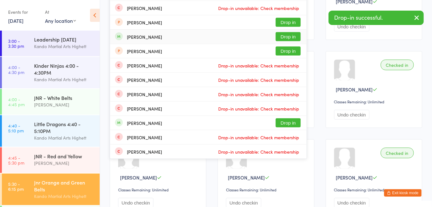
scroll to position [127, 0]
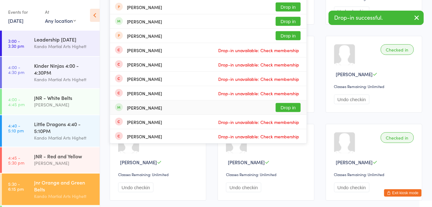
type input "[PERSON_NAME]"
click at [287, 106] on button "Drop in" at bounding box center [288, 107] width 25 height 9
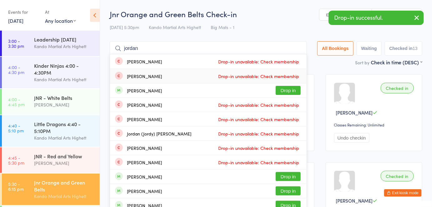
type input "jordan"
click at [292, 89] on button "Drop in" at bounding box center [288, 90] width 25 height 9
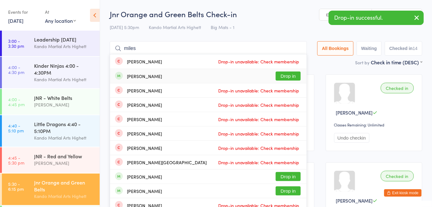
type input "miles"
click at [289, 75] on button "Drop in" at bounding box center [288, 76] width 25 height 9
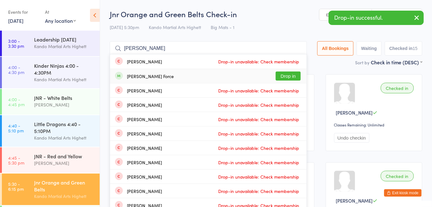
type input "[PERSON_NAME]"
click at [294, 78] on button "Drop in" at bounding box center [288, 76] width 25 height 9
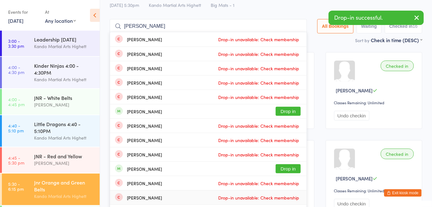
scroll to position [57, 0]
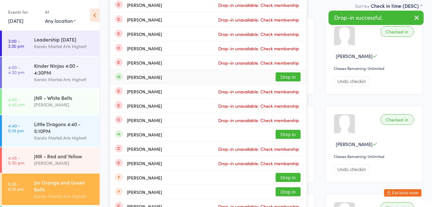
type input "[PERSON_NAME]"
click at [292, 77] on button "Drop in" at bounding box center [288, 76] width 25 height 9
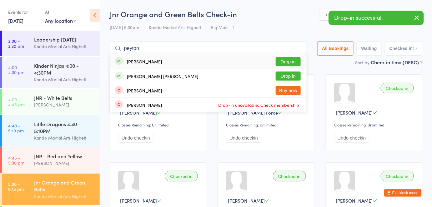
type input "peyton"
click at [290, 61] on button "Drop in" at bounding box center [288, 61] width 25 height 9
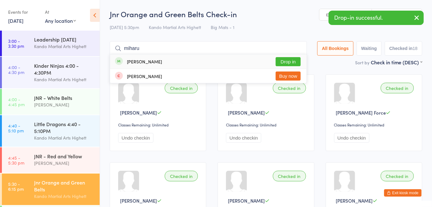
type input "miharu"
click at [297, 59] on button "Drop in" at bounding box center [288, 61] width 25 height 9
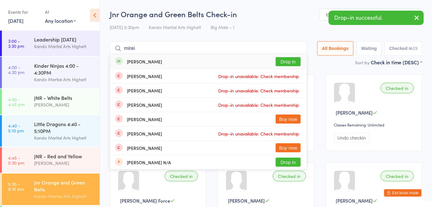
type input "mirei"
click at [297, 60] on button "Drop in" at bounding box center [288, 61] width 25 height 9
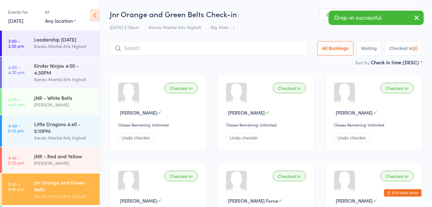
click at [414, 197] on div "Checked in Miles Rose Classes Remaining: Unlimited Undo checkin" at bounding box center [374, 200] width 97 height 77
click at [418, 192] on button "Exit kiosk mode" at bounding box center [402, 192] width 37 height 7
